Goal: Navigation & Orientation: Find specific page/section

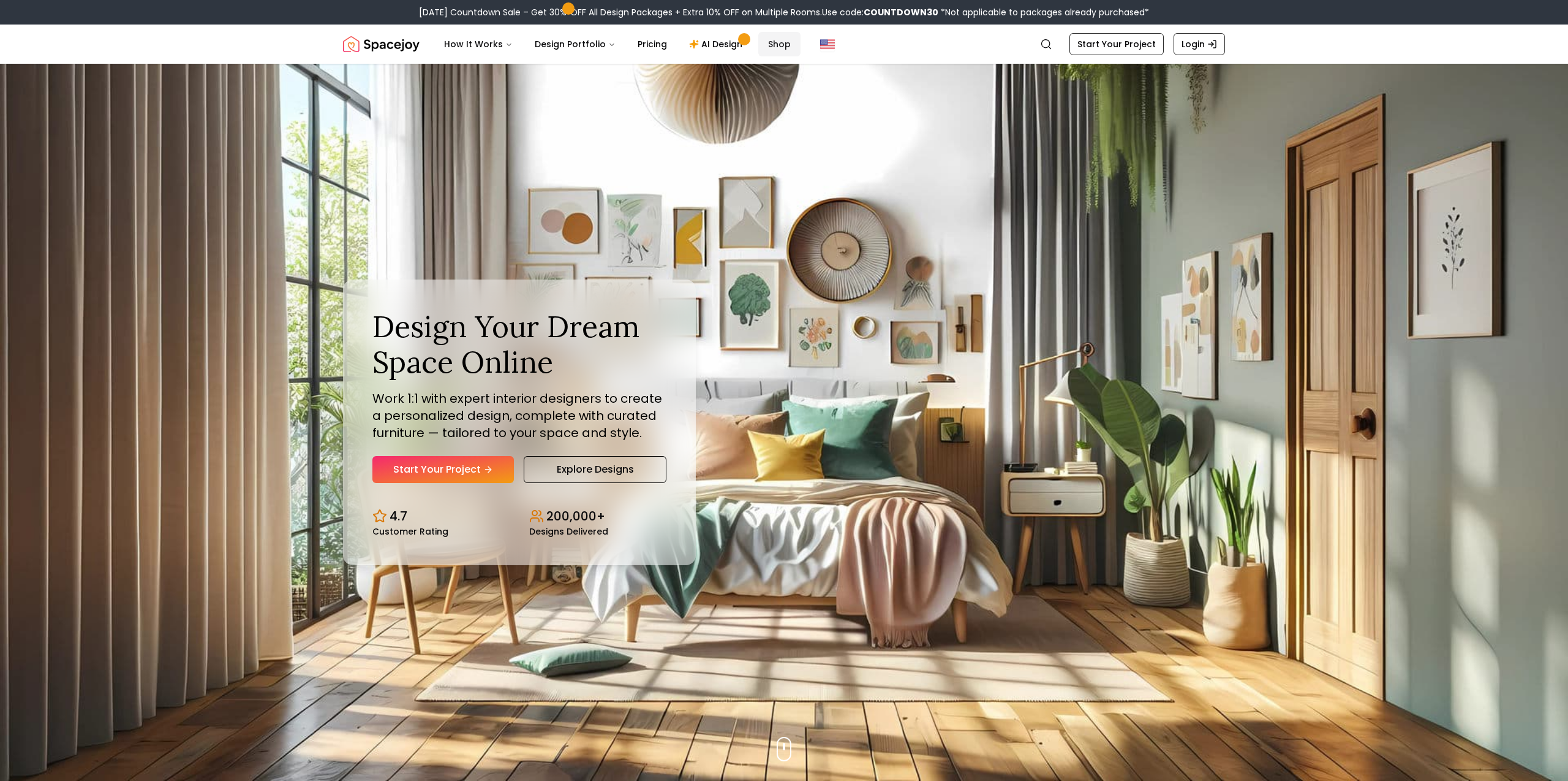
click at [783, 45] on link "Shop" at bounding box center [780, 44] width 42 height 25
